Goal: Transaction & Acquisition: Purchase product/service

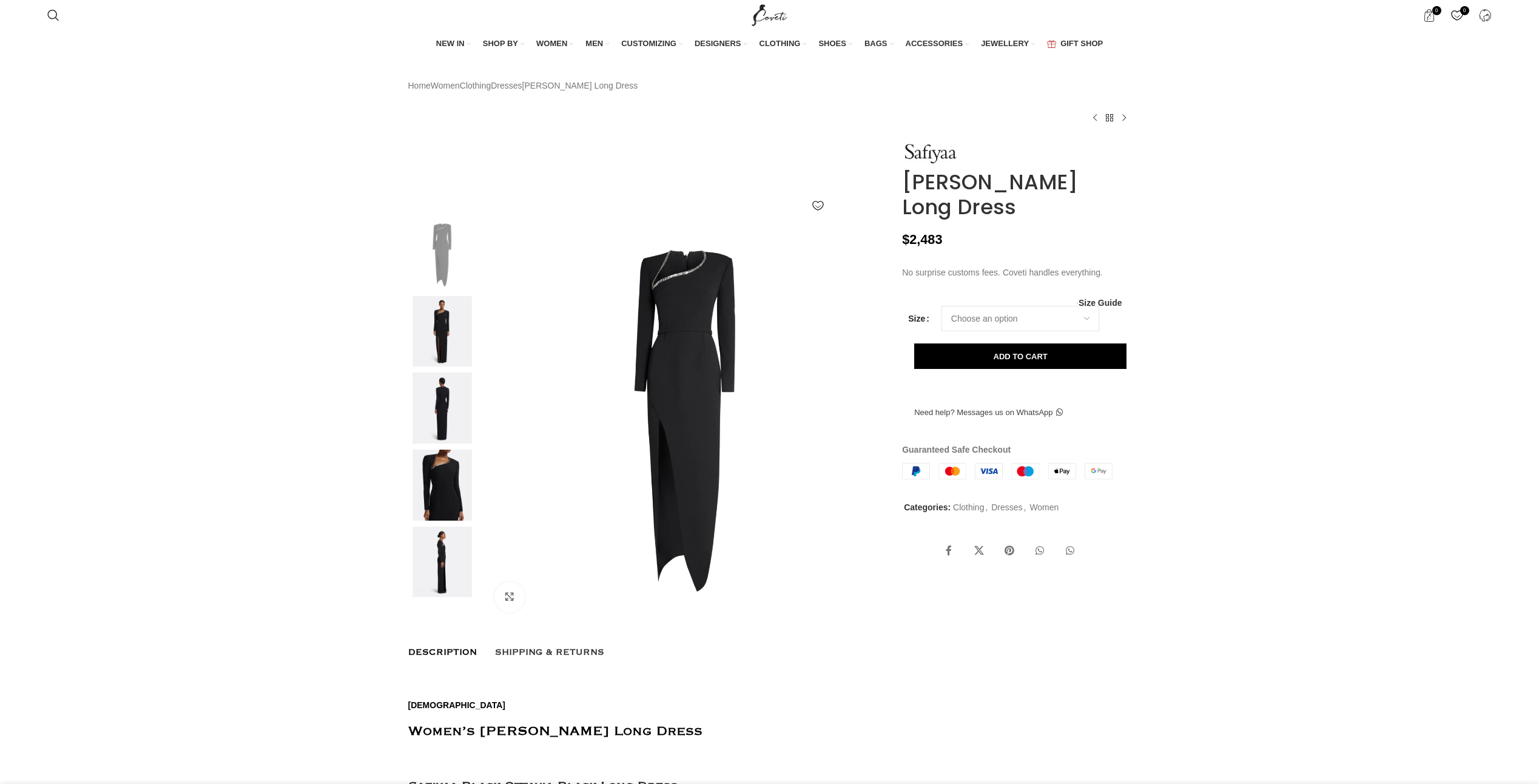
click at [704, 300] on img at bounding box center [686, 420] width 402 height 402
click at [505, 612] on link "Click to enlarge" at bounding box center [545, 596] width 103 height 30
click at [436, 496] on img at bounding box center [442, 485] width 74 height 71
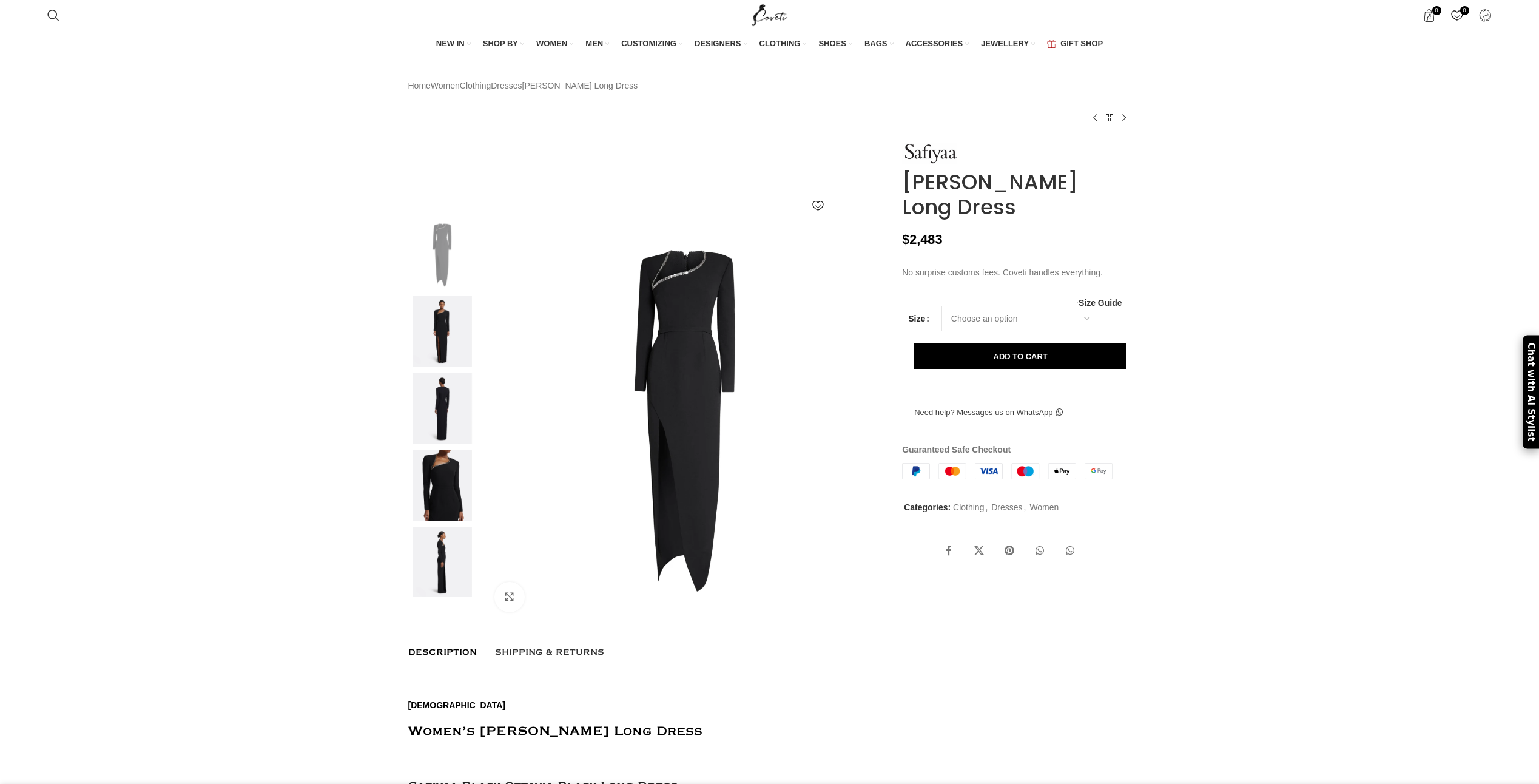
scroll to position [0, 128]
click at [665, 332] on img at bounding box center [686, 420] width 402 height 402
